Goal: Information Seeking & Learning: Learn about a topic

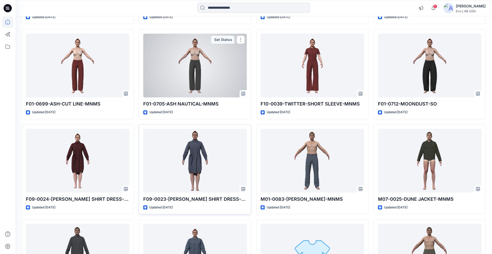
scroll to position [233, 0]
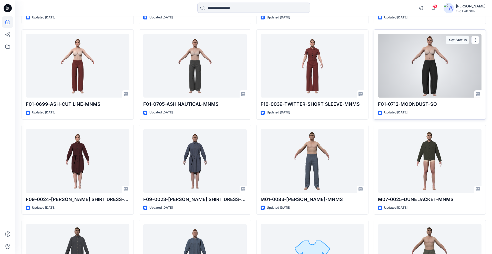
click at [422, 65] on div at bounding box center [430, 66] width 104 height 64
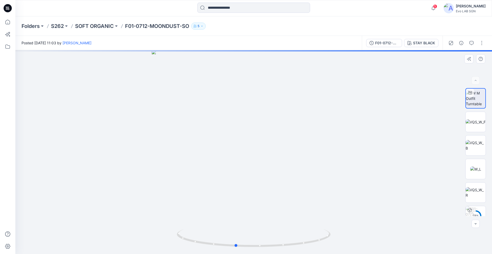
drag, startPoint x: 275, startPoint y: 204, endPoint x: 257, endPoint y: 203, distance: 18.2
click at [257, 203] on div at bounding box center [253, 152] width 477 height 204
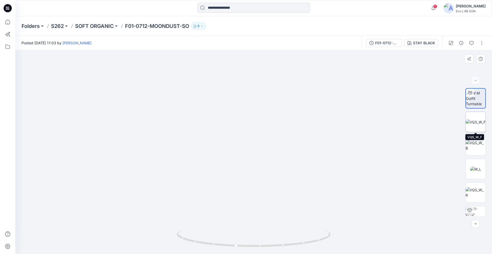
click at [479, 121] on img at bounding box center [476, 121] width 20 height 5
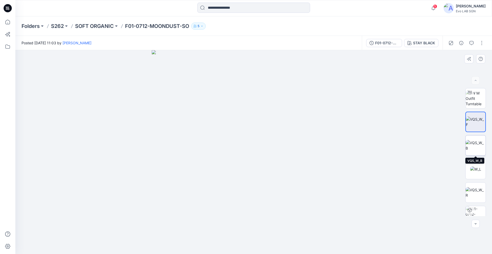
click at [478, 143] on img at bounding box center [476, 145] width 20 height 11
click at [477, 122] on img at bounding box center [476, 121] width 20 height 5
click at [475, 194] on img at bounding box center [476, 192] width 20 height 11
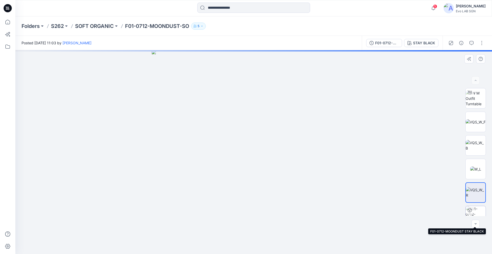
click at [477, 210] on img at bounding box center [476, 216] width 20 height 20
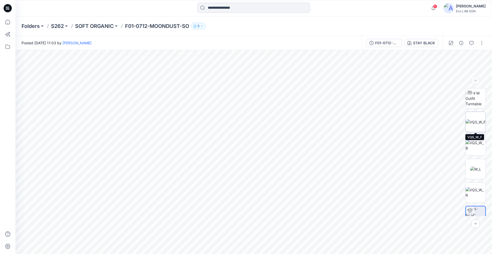
click at [479, 125] on img at bounding box center [476, 121] width 20 height 5
click at [475, 170] on img at bounding box center [476, 169] width 11 height 5
drag, startPoint x: 240, startPoint y: 164, endPoint x: 269, endPoint y: 168, distance: 29.8
click at [269, 168] on img at bounding box center [279, 12] width 769 height 484
drag, startPoint x: 277, startPoint y: 184, endPoint x: 342, endPoint y: 160, distance: 69.8
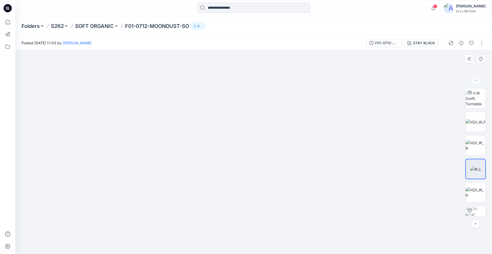
click at [342, 160] on img at bounding box center [348, 0] width 769 height 507
drag, startPoint x: 337, startPoint y: 200, endPoint x: 277, endPoint y: 27, distance: 183.4
click at [277, 27] on div "Folders S262 SOFT ORGANIC F01-0712-MOONDUST-SO 5 Posted Friday, August 22, 2025…" at bounding box center [253, 135] width 477 height 238
drag, startPoint x: 277, startPoint y: 104, endPoint x: 268, endPoint y: 57, distance: 48.6
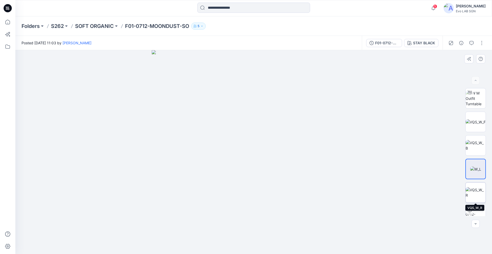
click at [476, 188] on img at bounding box center [476, 192] width 20 height 11
drag, startPoint x: 266, startPoint y: 202, endPoint x: 193, endPoint y: 191, distance: 74.2
click at [193, 191] on img at bounding box center [180, 6] width 769 height 498
click at [476, 121] on img at bounding box center [476, 121] width 20 height 5
click at [480, 151] on img at bounding box center [476, 145] width 20 height 11
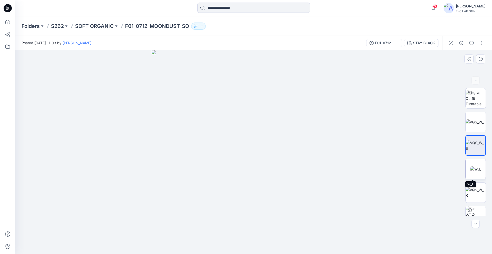
click at [478, 171] on img at bounding box center [476, 169] width 11 height 5
click at [476, 192] on img at bounding box center [476, 192] width 20 height 11
click at [475, 122] on img at bounding box center [476, 121] width 20 height 5
drag, startPoint x: 304, startPoint y: 183, endPoint x: 337, endPoint y: 178, distance: 32.7
click at [337, 178] on img at bounding box center [286, 12] width 769 height 483
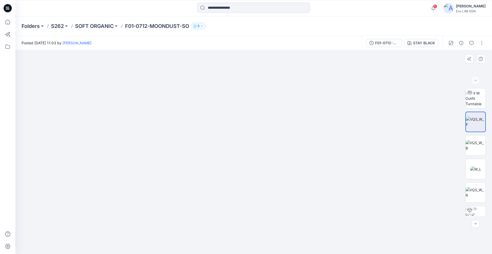
drag, startPoint x: 224, startPoint y: 163, endPoint x: 217, endPoint y: 52, distance: 111.3
drag, startPoint x: 220, startPoint y: 147, endPoint x: 219, endPoint y: 78, distance: 68.7
drag, startPoint x: 219, startPoint y: 154, endPoint x: 218, endPoint y: 96, distance: 58.5
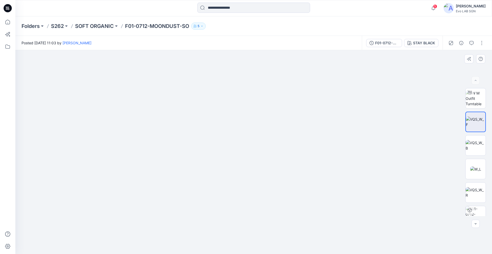
drag, startPoint x: 217, startPoint y: 125, endPoint x: 218, endPoint y: 180, distance: 54.9
drag, startPoint x: 218, startPoint y: 119, endPoint x: 220, endPoint y: 158, distance: 39.5
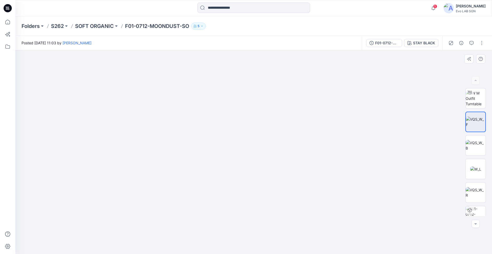
drag, startPoint x: 220, startPoint y: 107, endPoint x: 218, endPoint y: 163, distance: 56.4
drag, startPoint x: 219, startPoint y: 133, endPoint x: 219, endPoint y: 187, distance: 54.9
drag, startPoint x: 218, startPoint y: 148, endPoint x: 214, endPoint y: 180, distance: 31.8
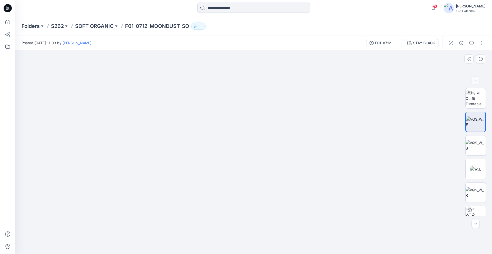
click at [214, 180] on img at bounding box center [273, 4] width 769 height 500
drag, startPoint x: 256, startPoint y: 156, endPoint x: 233, endPoint y: 182, distance: 34.7
click at [233, 182] on img at bounding box center [261, 14] width 769 height 482
drag, startPoint x: 270, startPoint y: 155, endPoint x: 261, endPoint y: 181, distance: 27.9
click at [261, 181] on img at bounding box center [248, 22] width 769 height 464
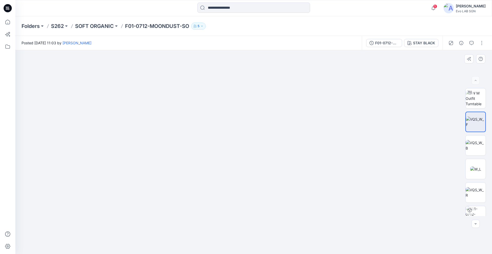
drag, startPoint x: 261, startPoint y: 181, endPoint x: 256, endPoint y: 199, distance: 18.0
click at [256, 199] on img at bounding box center [240, 34] width 769 height 441
